Goal: Information Seeking & Learning: Learn about a topic

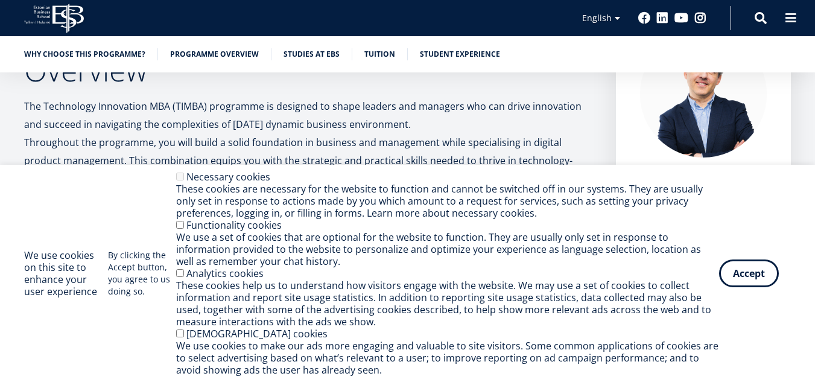
scroll to position [218, 0]
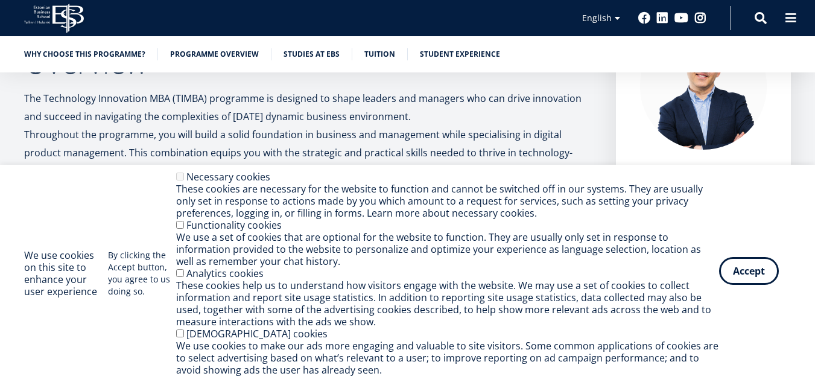
click at [761, 279] on button "Accept" at bounding box center [749, 271] width 60 height 28
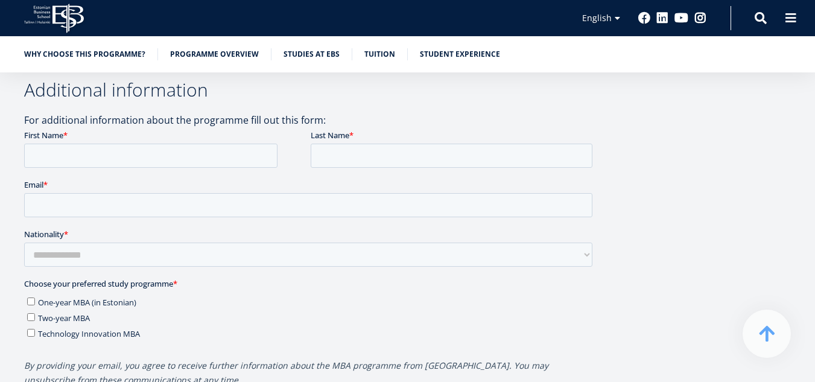
scroll to position [3134, 0]
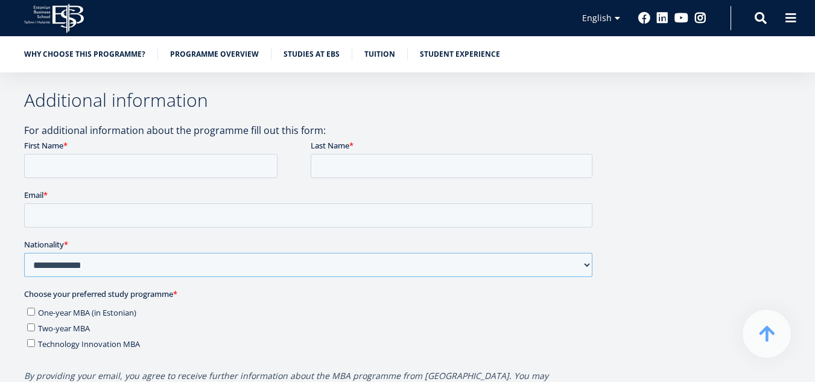
click at [585, 263] on select "**********" at bounding box center [308, 265] width 568 height 24
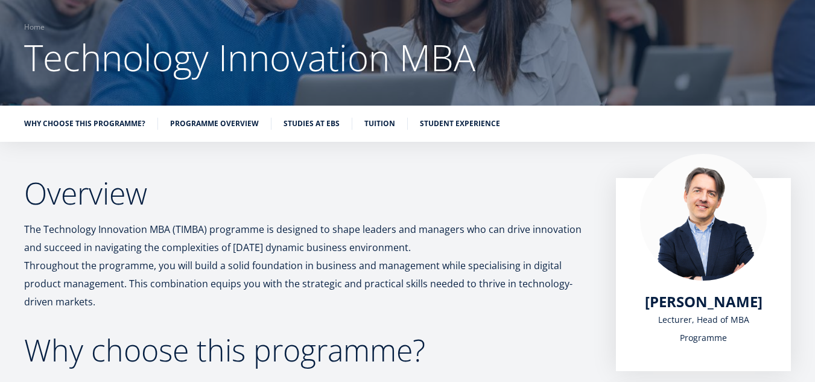
scroll to position [3, 0]
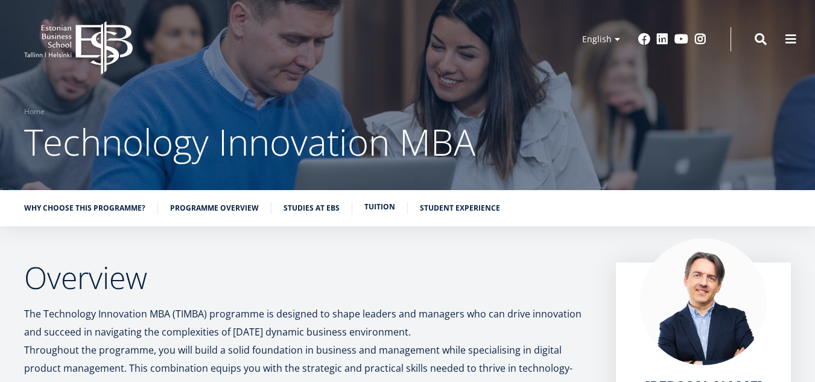
click at [375, 211] on link "Tuition" at bounding box center [379, 207] width 31 height 12
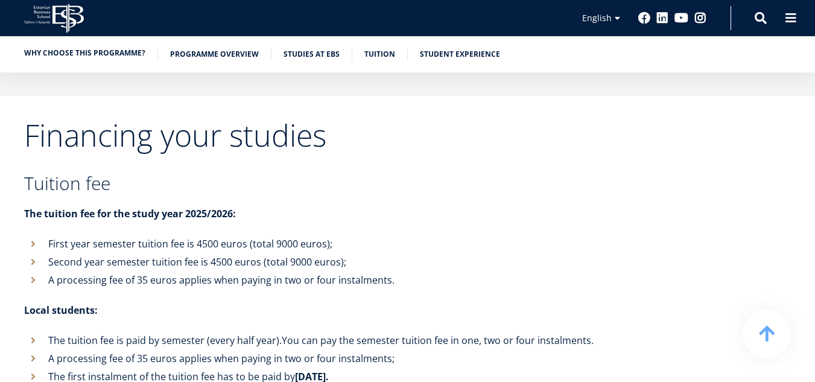
click at [119, 49] on link "Why choose this programme?" at bounding box center [84, 53] width 121 height 12
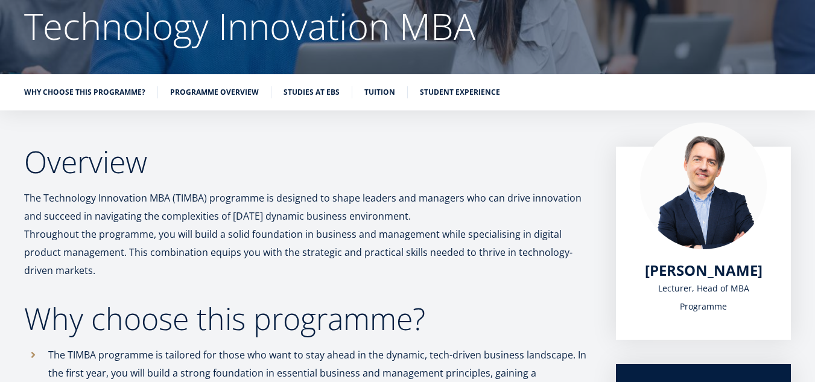
scroll to position [77, 0]
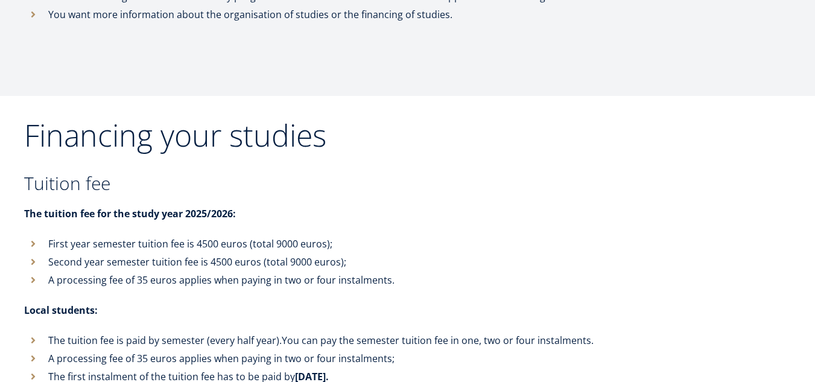
scroll to position [3, 0]
